Goal: Task Accomplishment & Management: Manage account settings

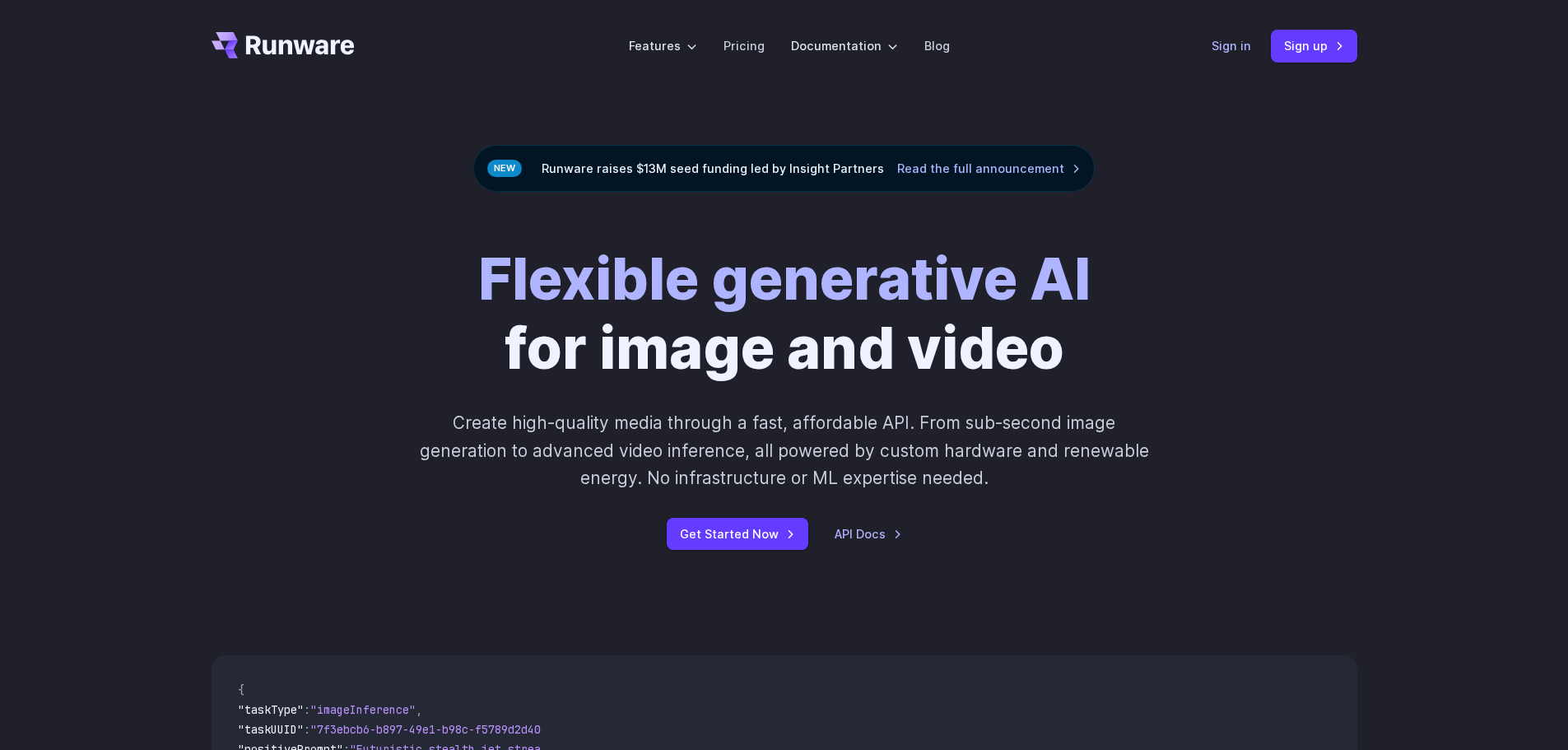
click at [1230, 46] on link "Sign in" at bounding box center [1231, 46] width 40 height 19
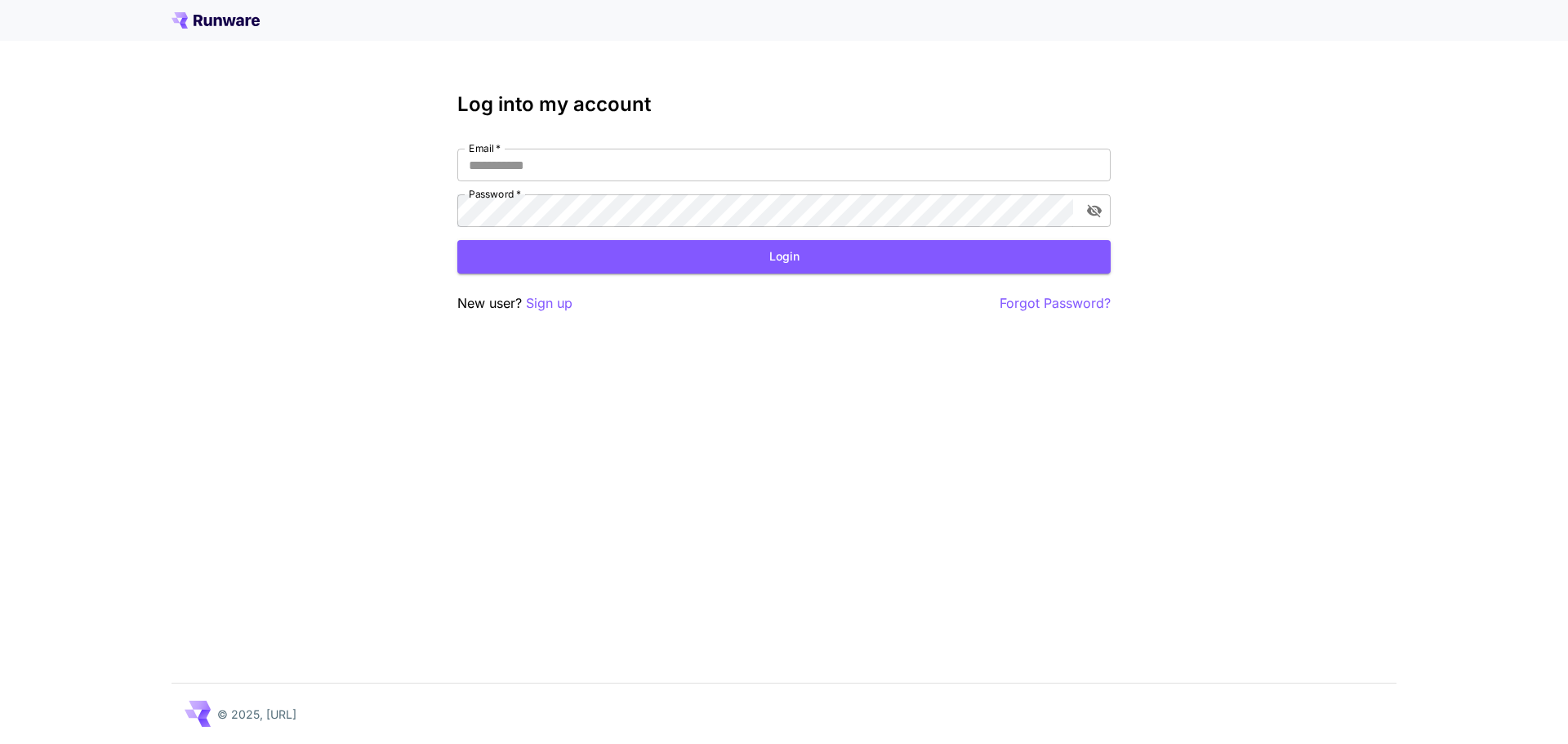
type input "**********"
click at [861, 247] on button "Login" at bounding box center [784, 257] width 653 height 33
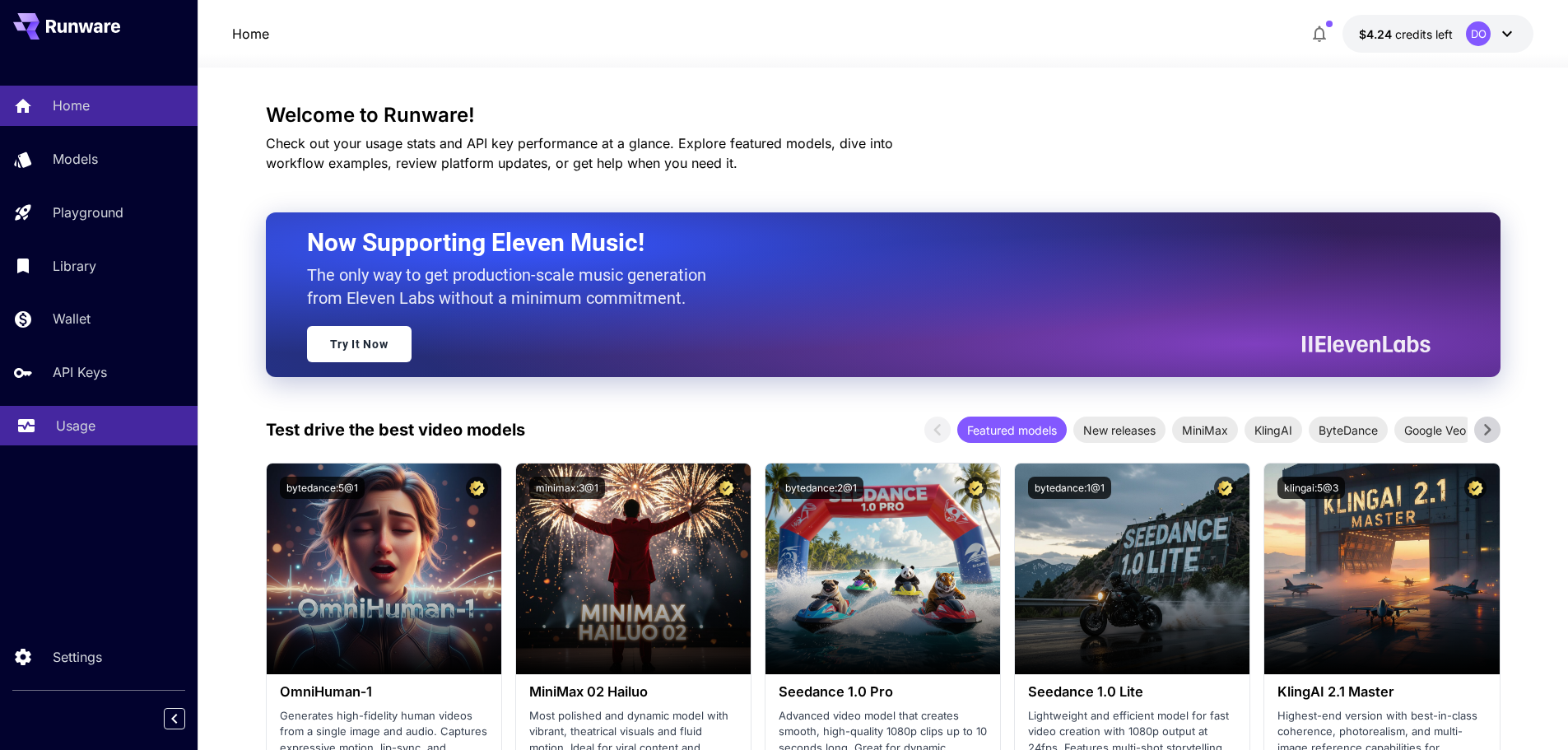
click at [54, 425] on link "Usage" at bounding box center [99, 426] width 197 height 41
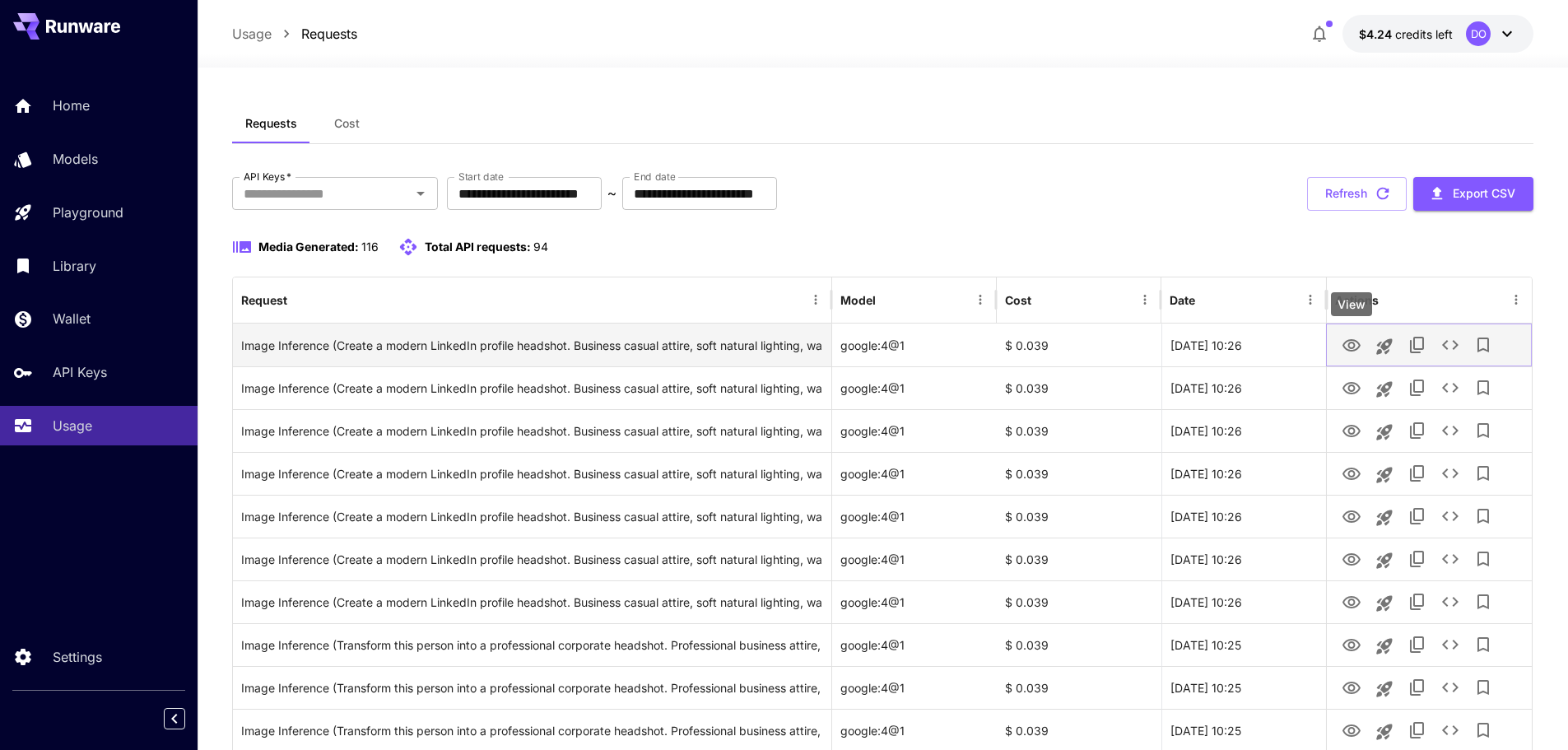
click at [1356, 336] on icon "View" at bounding box center [1352, 345] width 20 height 20
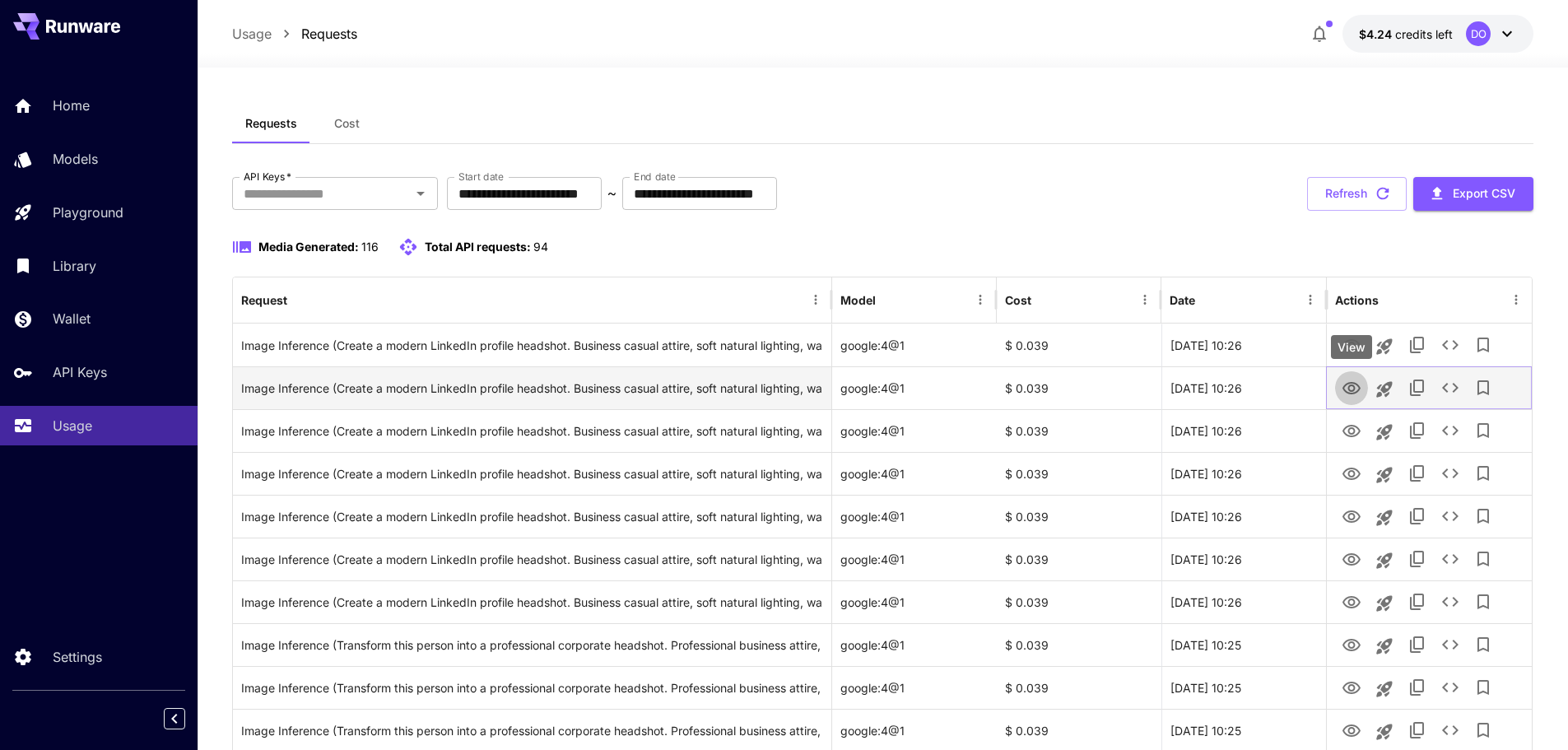
click at [1350, 390] on icon "View" at bounding box center [1352, 388] width 18 height 12
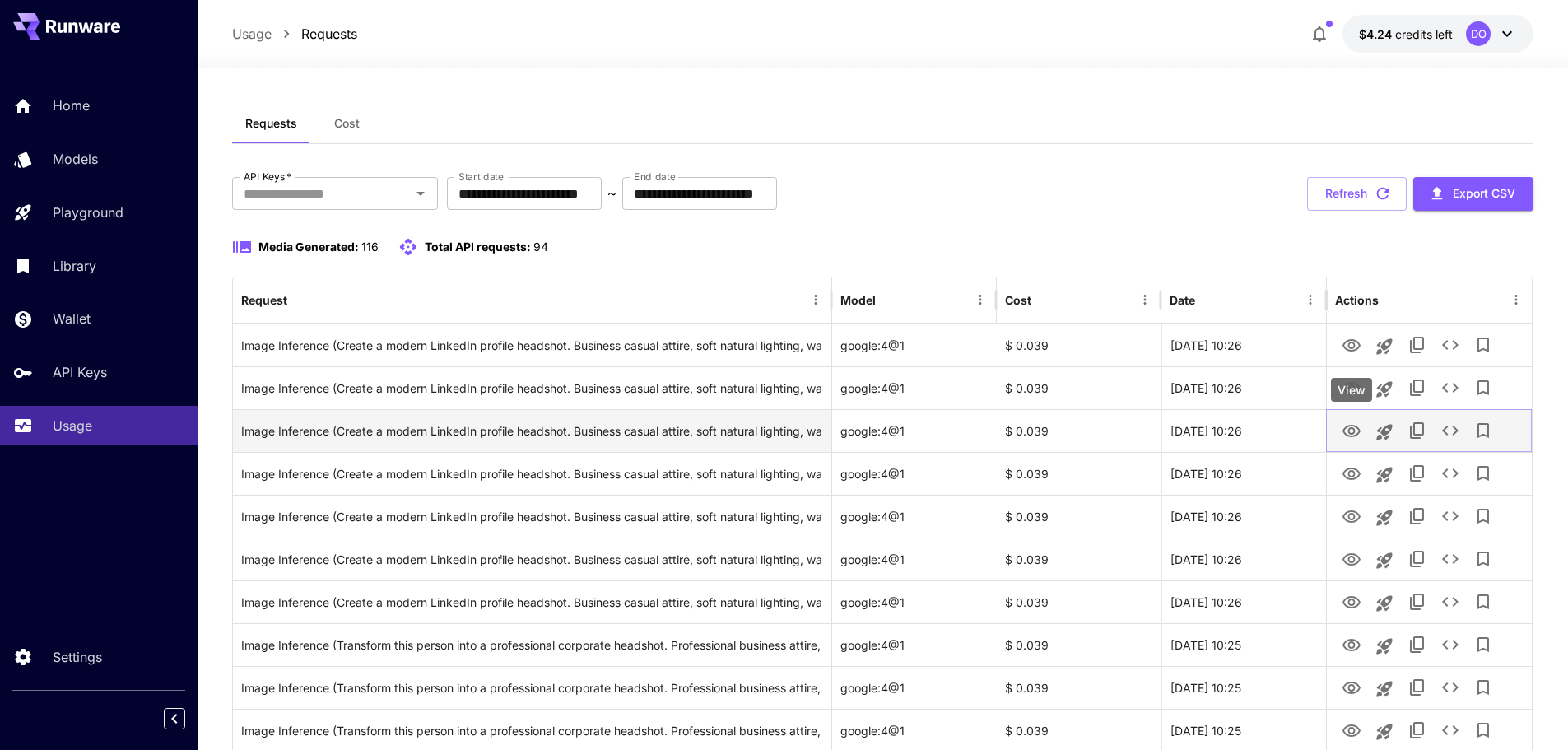
click at [1360, 431] on icon "View" at bounding box center [1352, 431] width 20 height 20
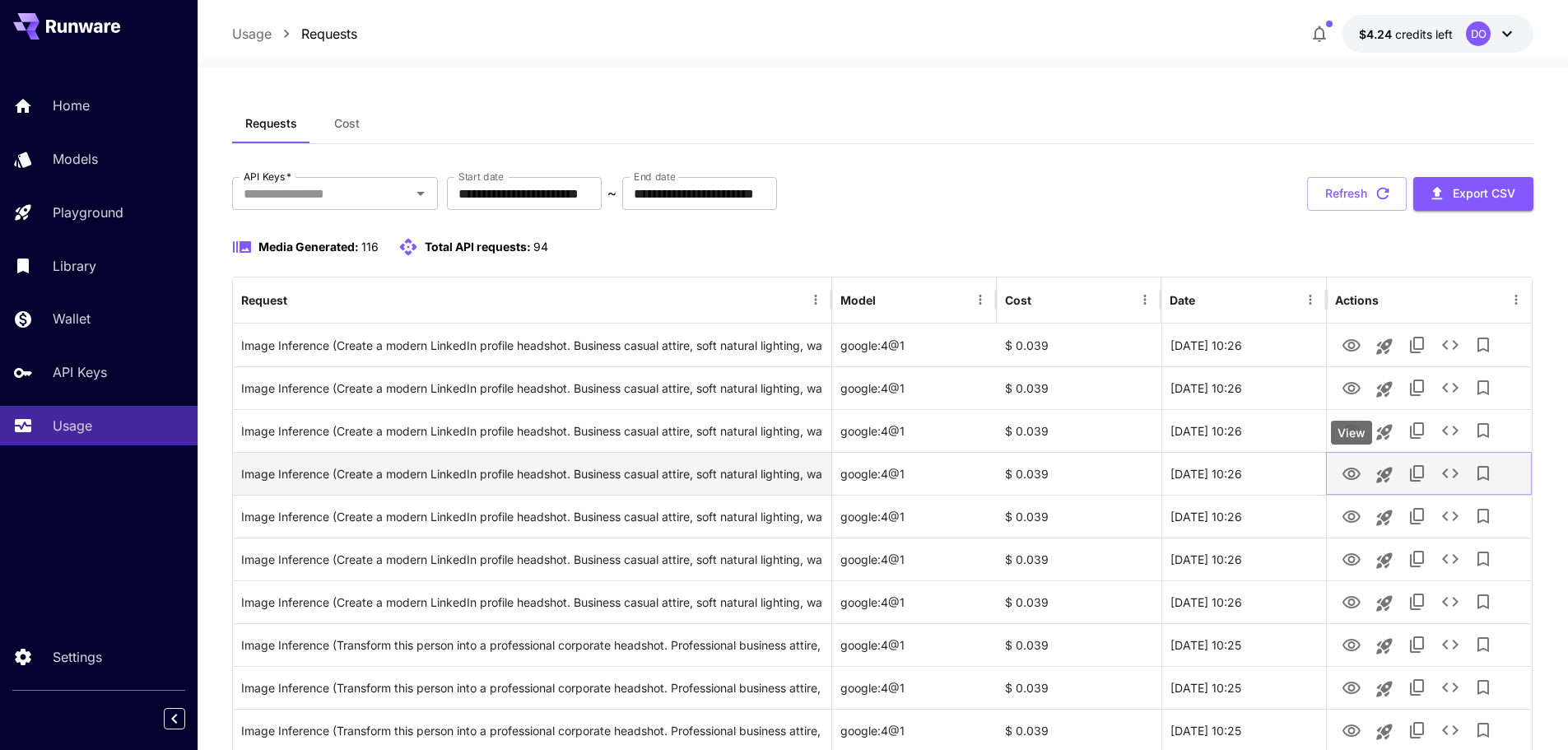
click at [1354, 471] on icon "View" at bounding box center [1352, 473] width 18 height 12
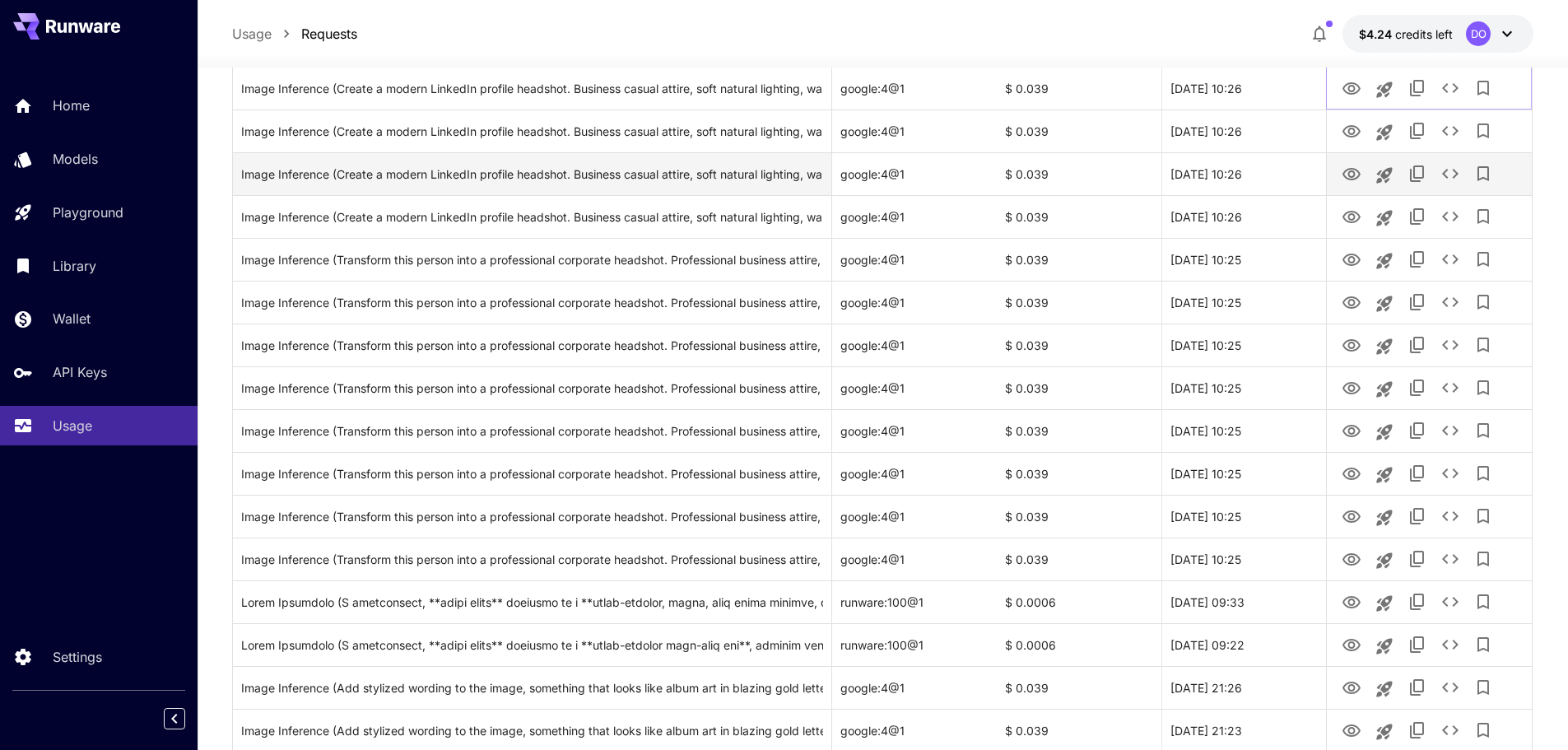
scroll to position [412, 0]
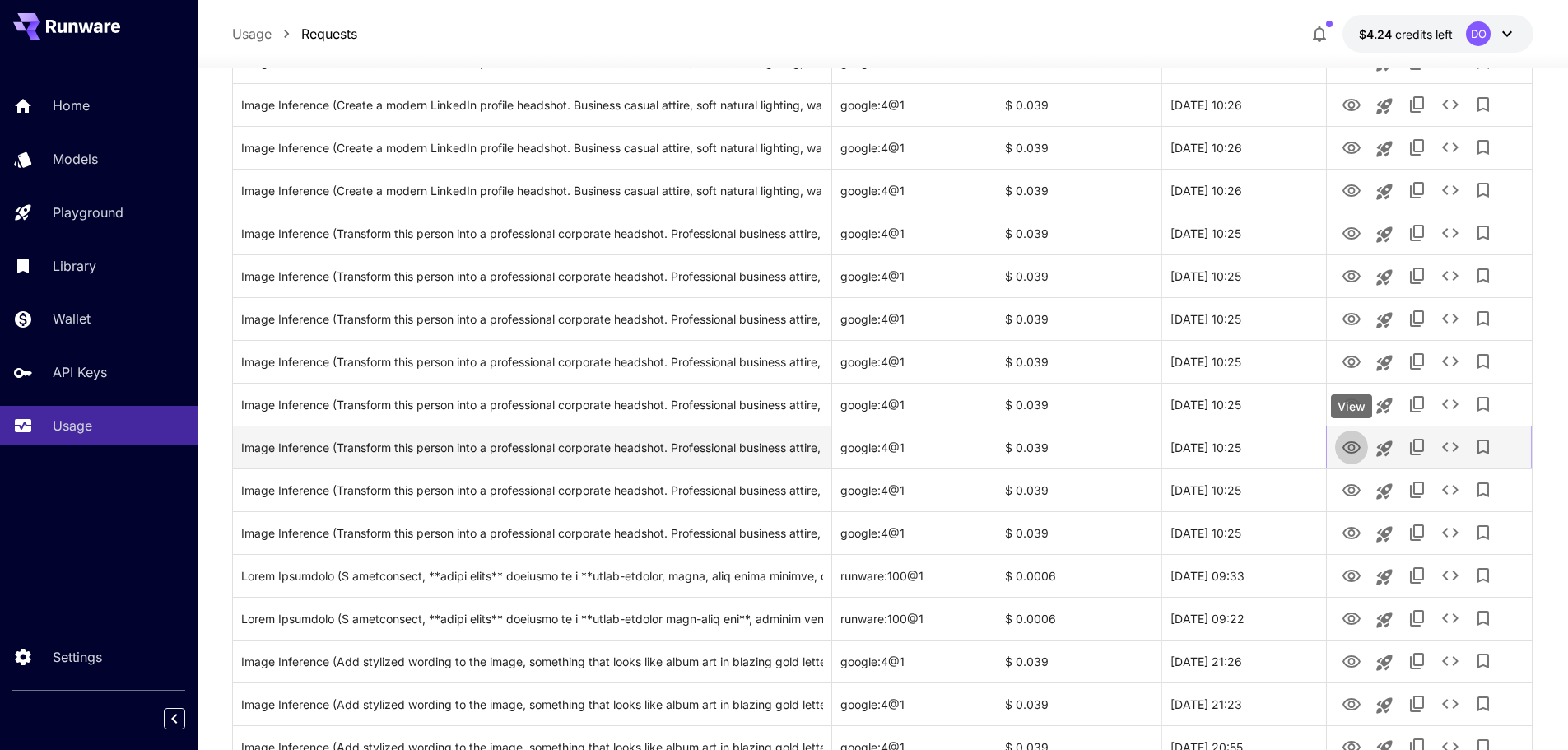
click at [1346, 445] on icon "View" at bounding box center [1352, 447] width 20 height 20
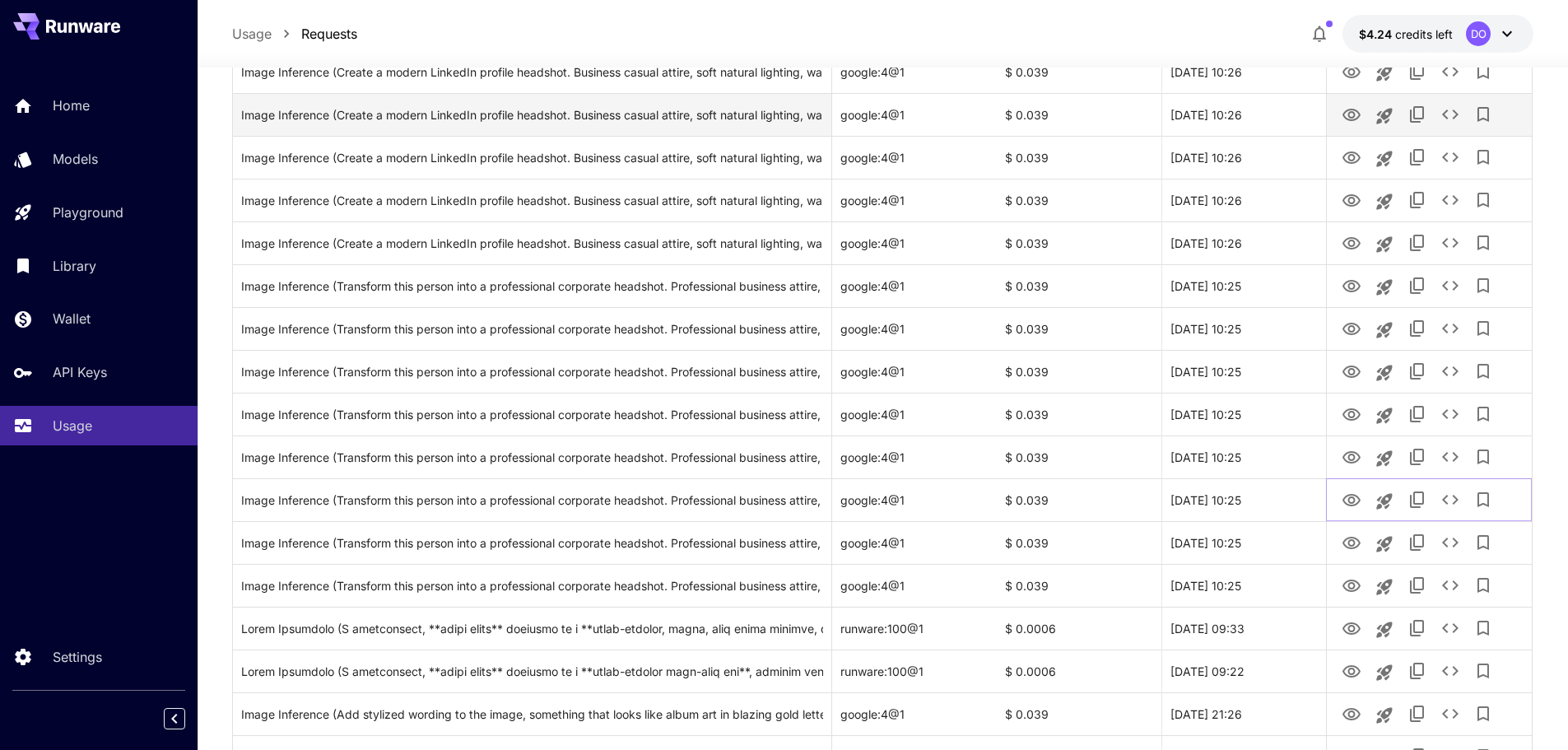
scroll to position [330, 0]
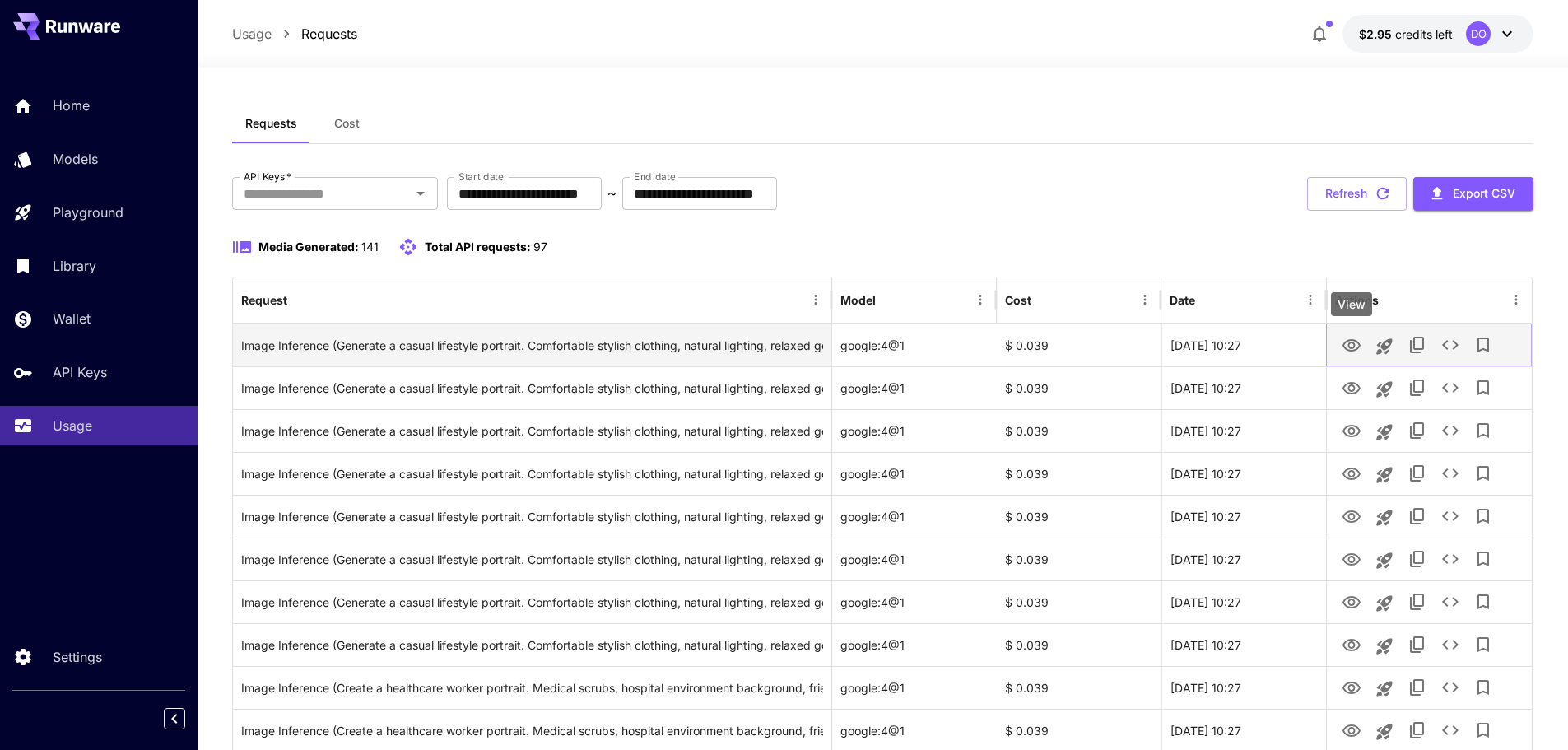
click at [1346, 345] on icon "View" at bounding box center [1352, 345] width 20 height 20
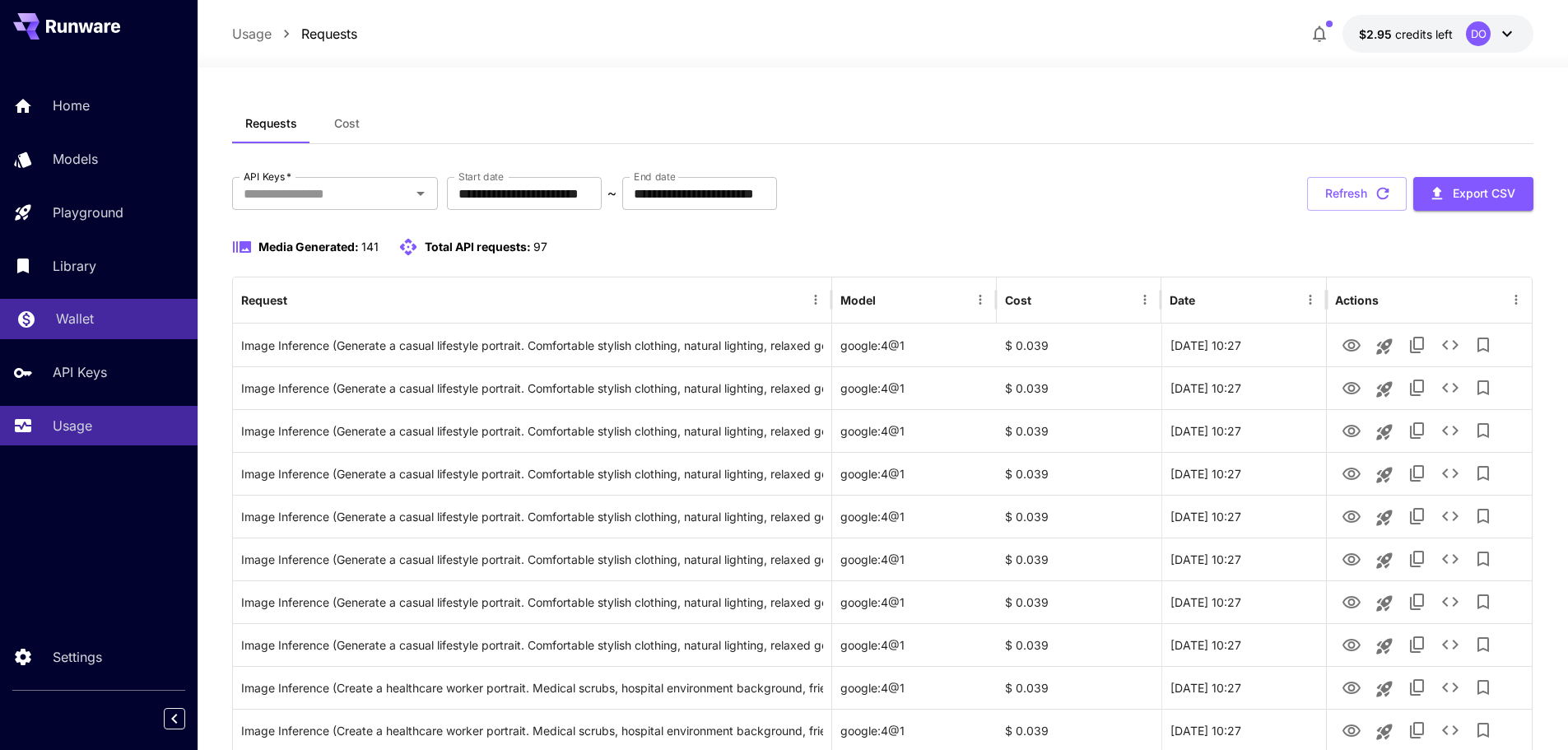
click at [88, 325] on p "Wallet" at bounding box center [75, 318] width 38 height 20
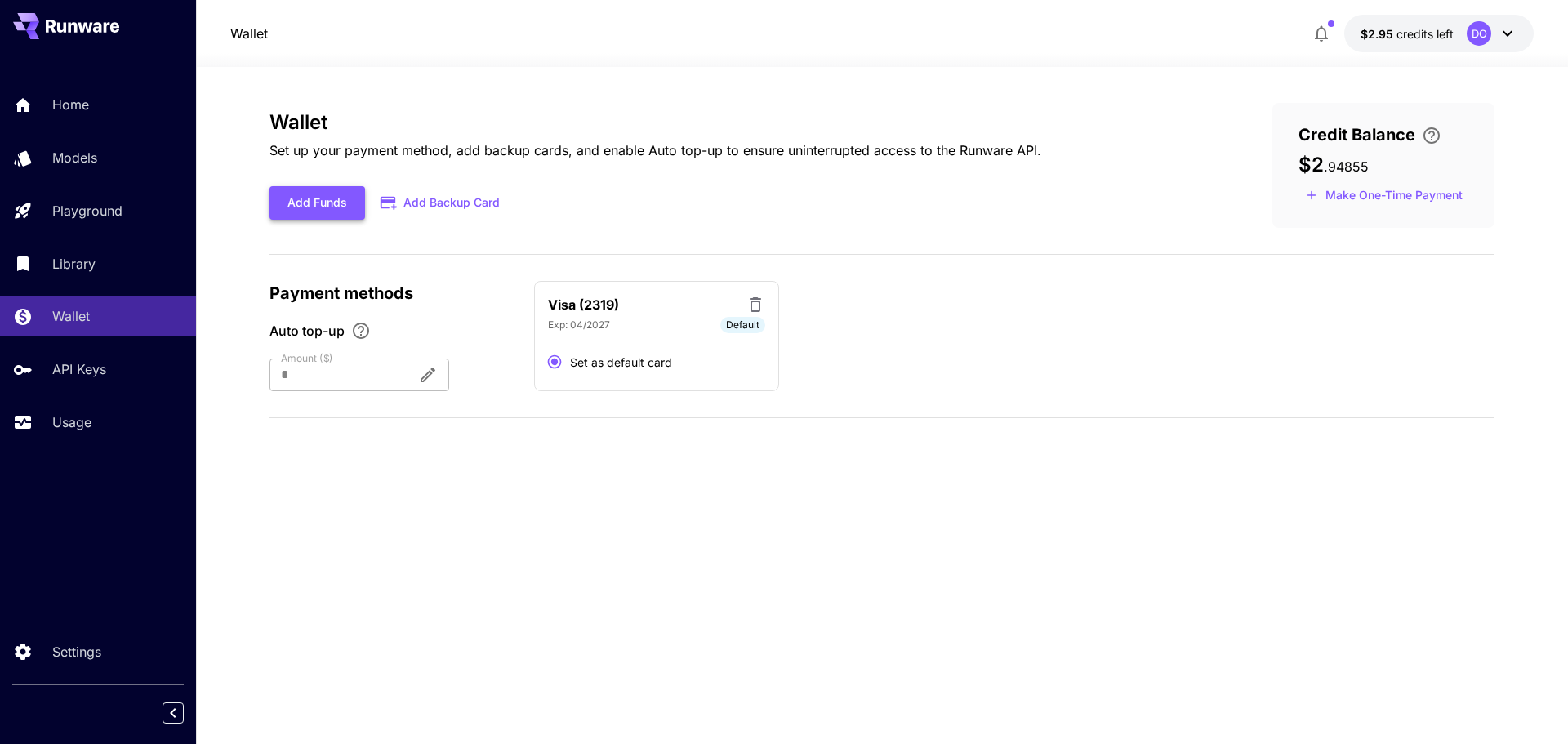
click at [309, 201] on button "Add Funds" at bounding box center [317, 203] width 95 height 33
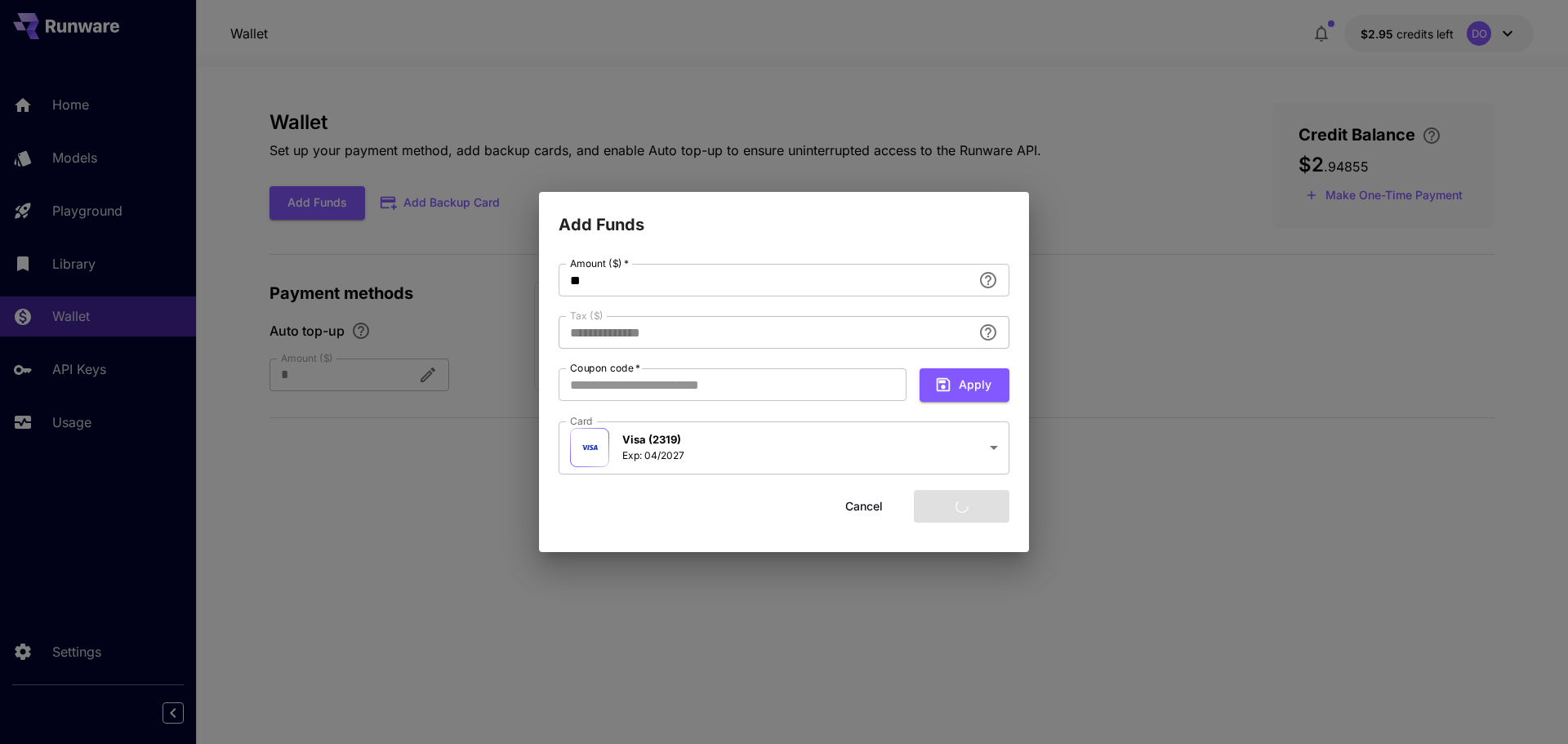
type input "****"
click at [959, 511] on button "Add funds" at bounding box center [961, 506] width 95 height 33
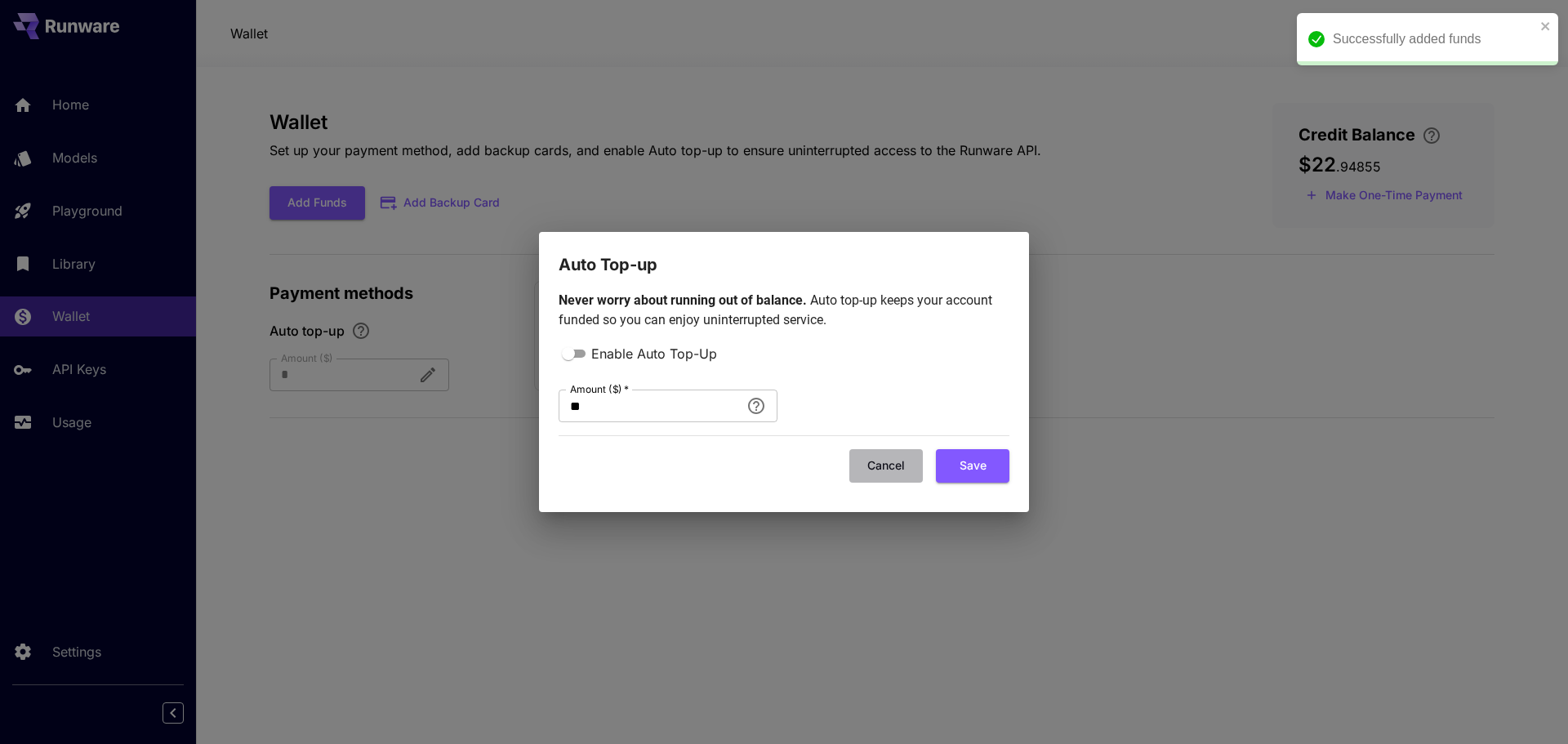
click at [893, 469] on button "Cancel" at bounding box center [886, 465] width 74 height 33
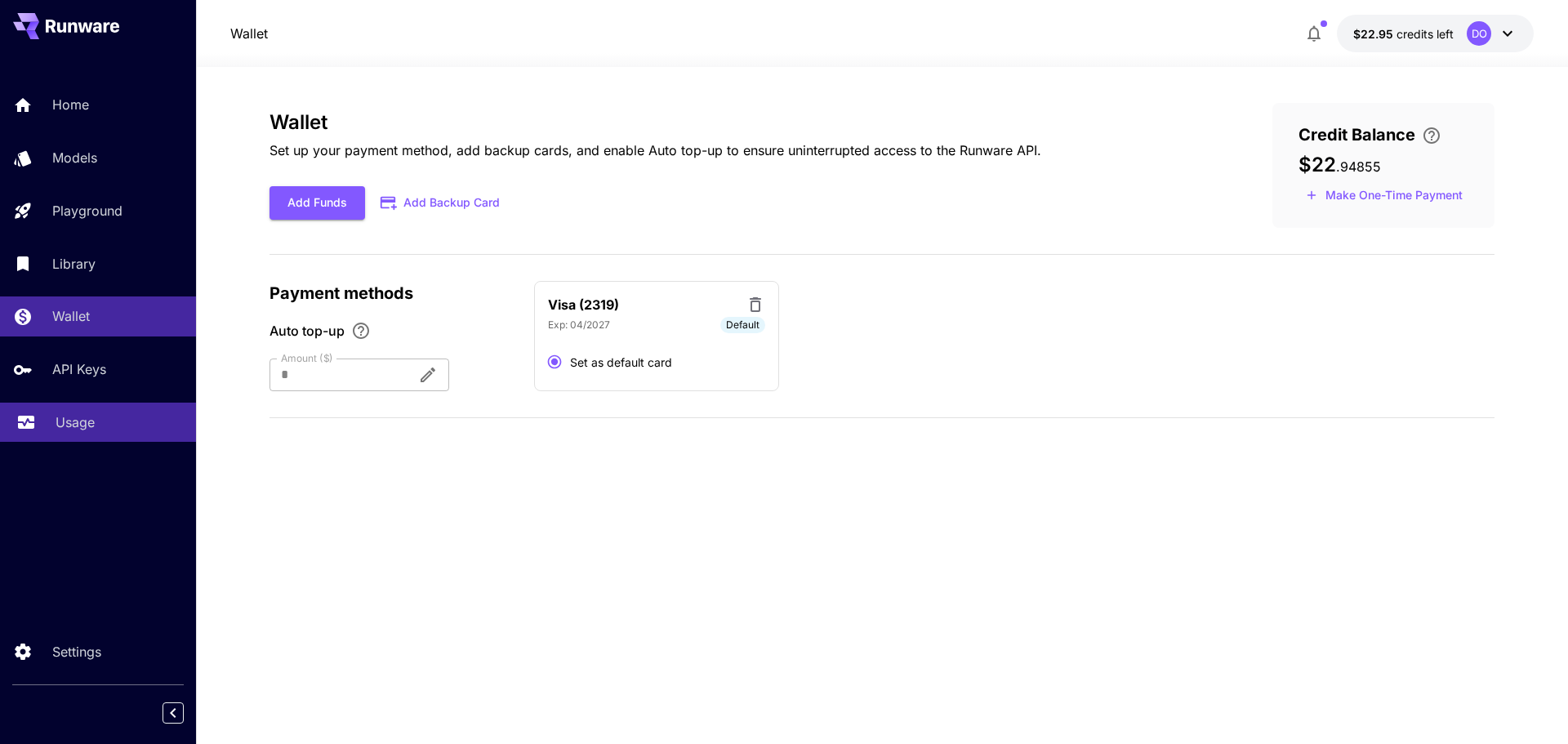
click at [75, 422] on p "Usage" at bounding box center [76, 421] width 40 height 20
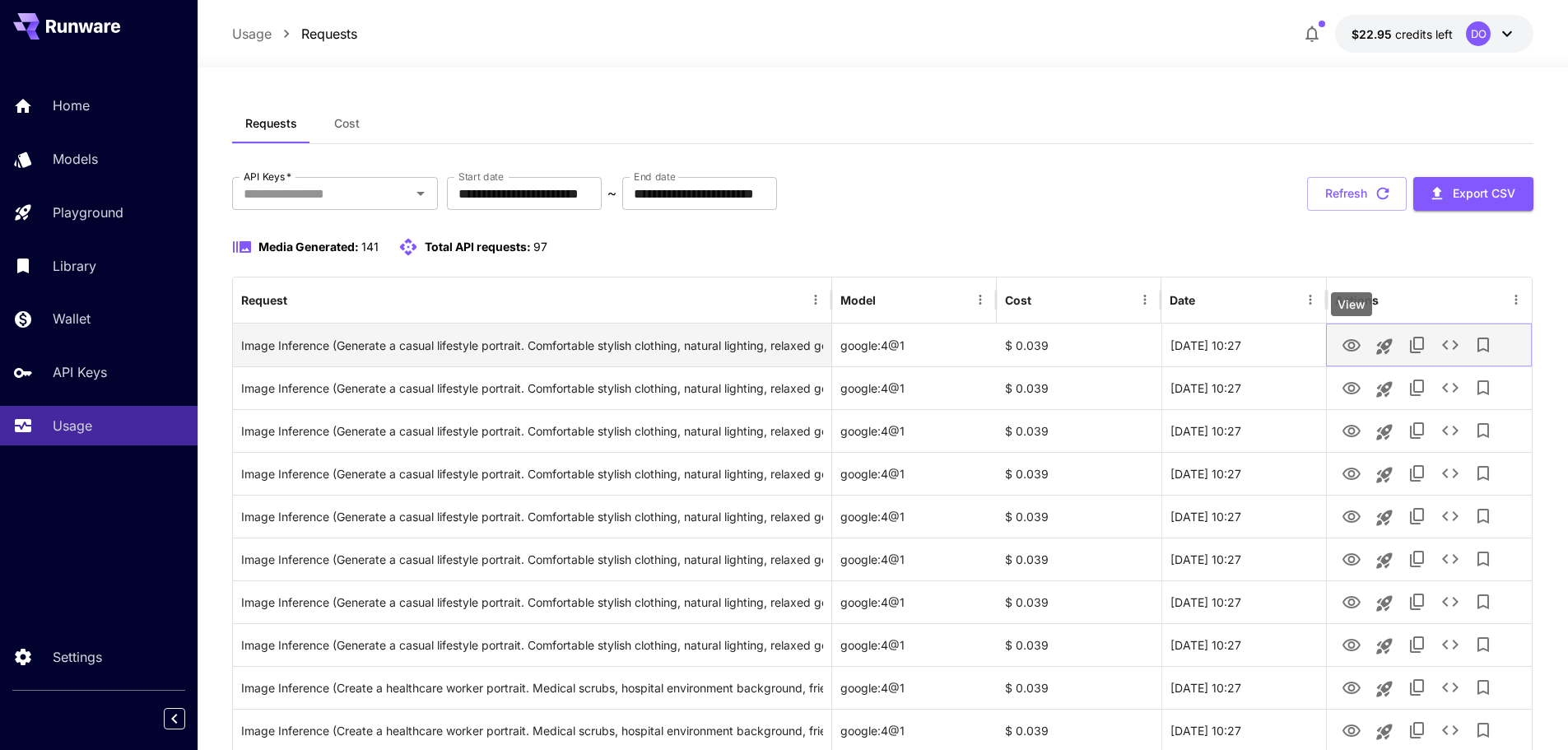
click at [1354, 343] on icon "View" at bounding box center [1352, 345] width 18 height 12
click at [1347, 345] on icon "View" at bounding box center [1352, 345] width 20 height 20
click at [1352, 340] on icon "View" at bounding box center [1352, 345] width 18 height 12
